Goal: Navigation & Orientation: Go to known website

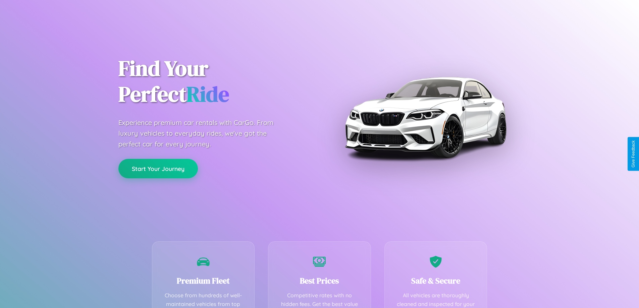
click at [158, 169] on button "Start Your Journey" at bounding box center [157, 168] width 79 height 19
click at [158, 168] on button "Start Your Journey" at bounding box center [157, 168] width 79 height 19
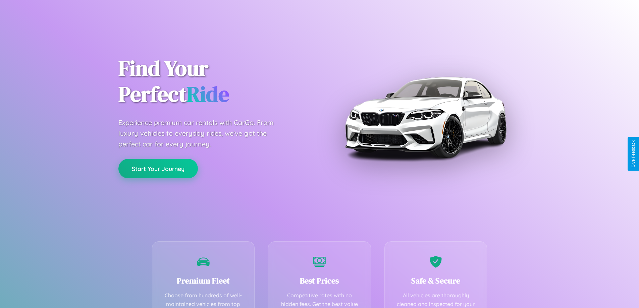
click at [158, 168] on button "Start Your Journey" at bounding box center [157, 168] width 79 height 19
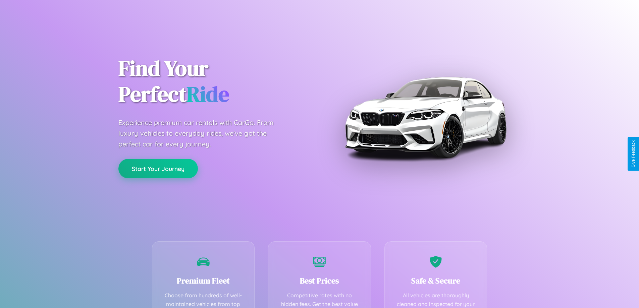
click at [158, 168] on button "Start Your Journey" at bounding box center [157, 168] width 79 height 19
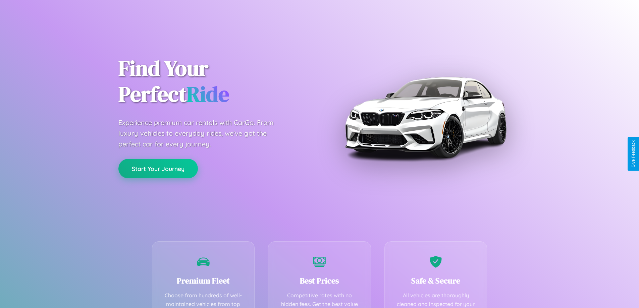
click at [158, 168] on button "Start Your Journey" at bounding box center [157, 168] width 79 height 19
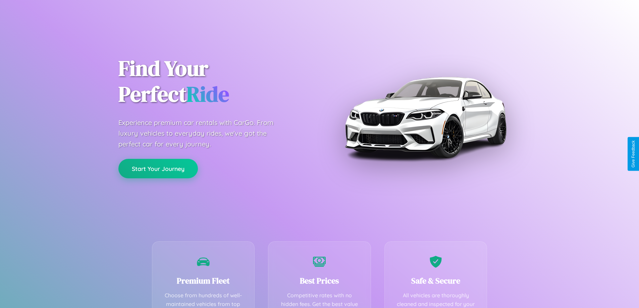
click at [158, 168] on button "Start Your Journey" at bounding box center [157, 168] width 79 height 19
